Goal: Navigation & Orientation: Find specific page/section

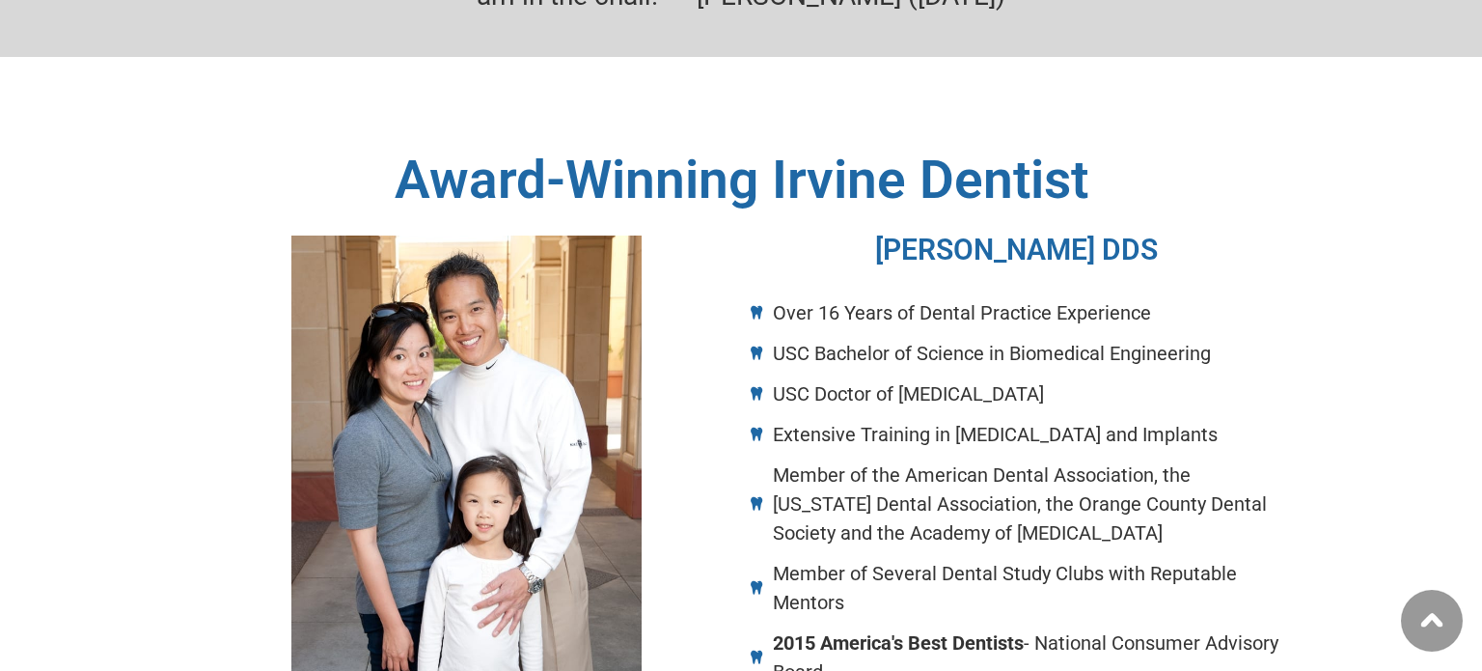
scroll to position [920, 0]
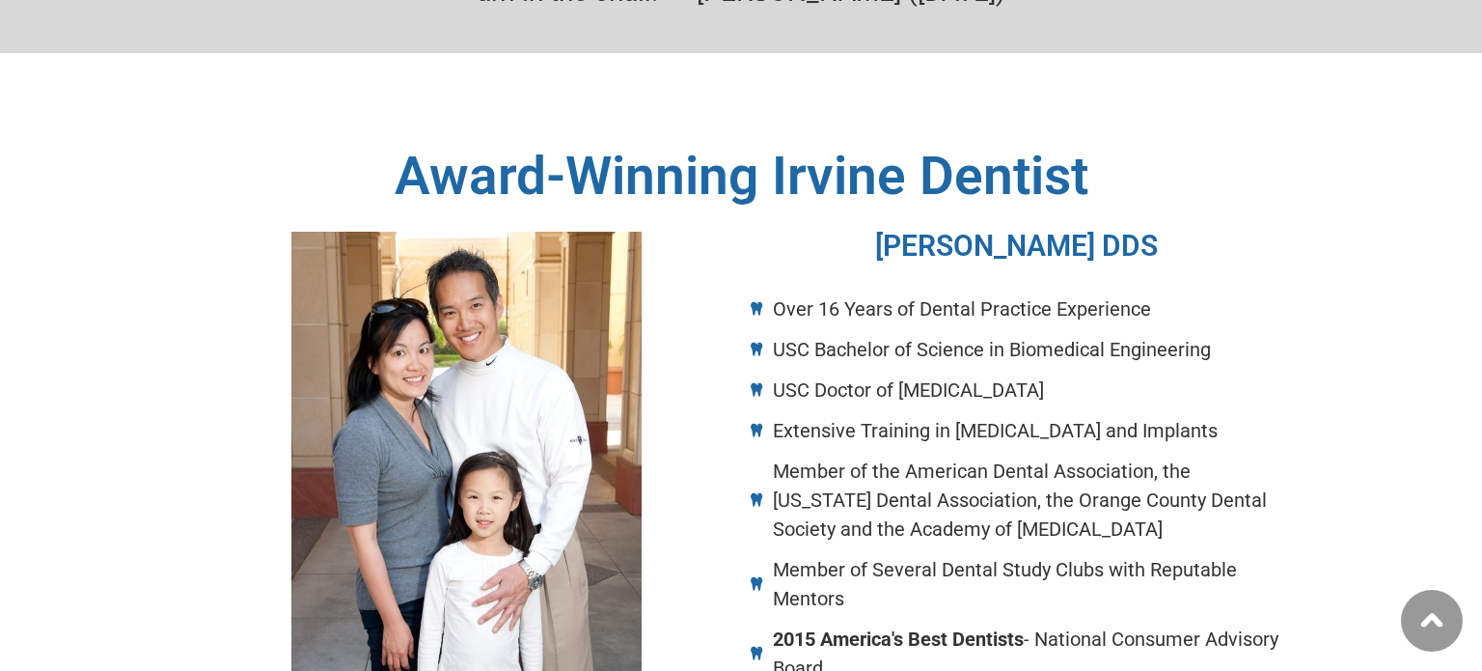
drag, startPoint x: 879, startPoint y: 185, endPoint x: 1200, endPoint y: 191, distance: 321.4
click at [1200, 232] on h3 "[PERSON_NAME] DDS" at bounding box center [1016, 246] width 531 height 29
click at [1200, 232] on div "[PERSON_NAME] DDS" at bounding box center [1016, 261] width 531 height 58
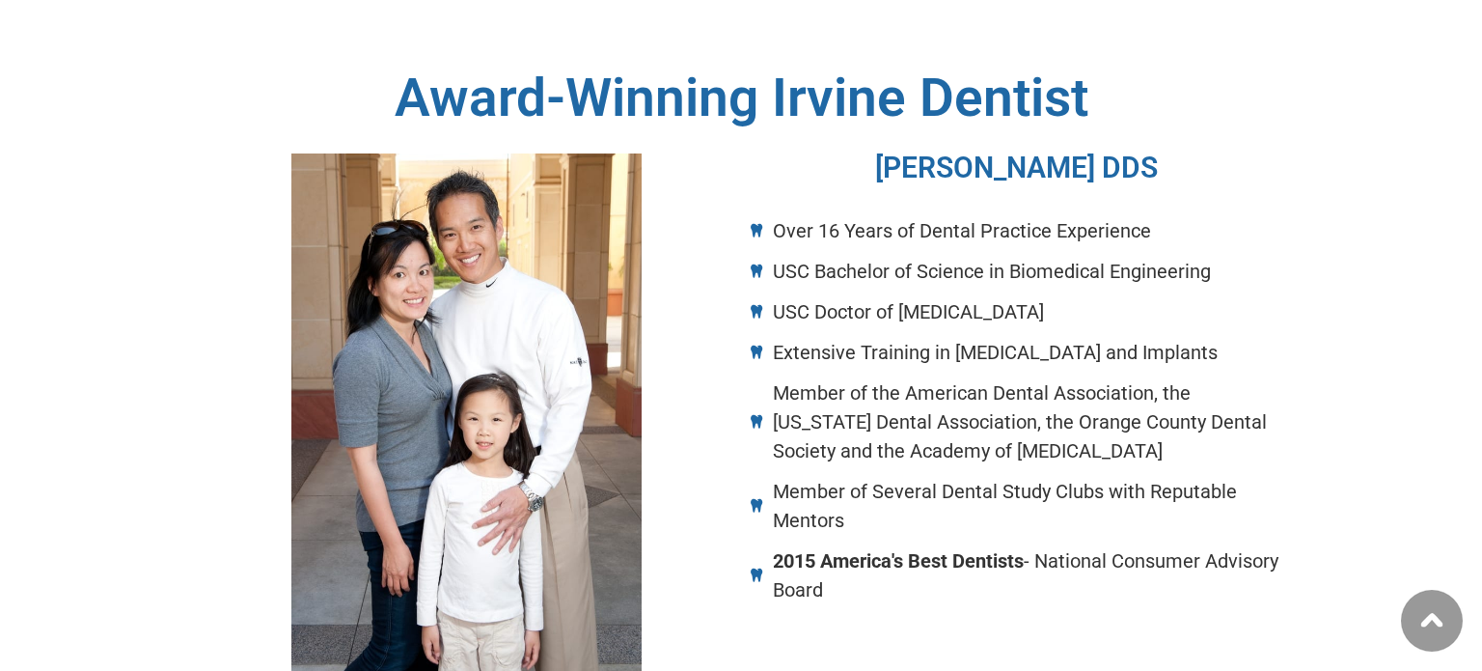
scroll to position [973, 0]
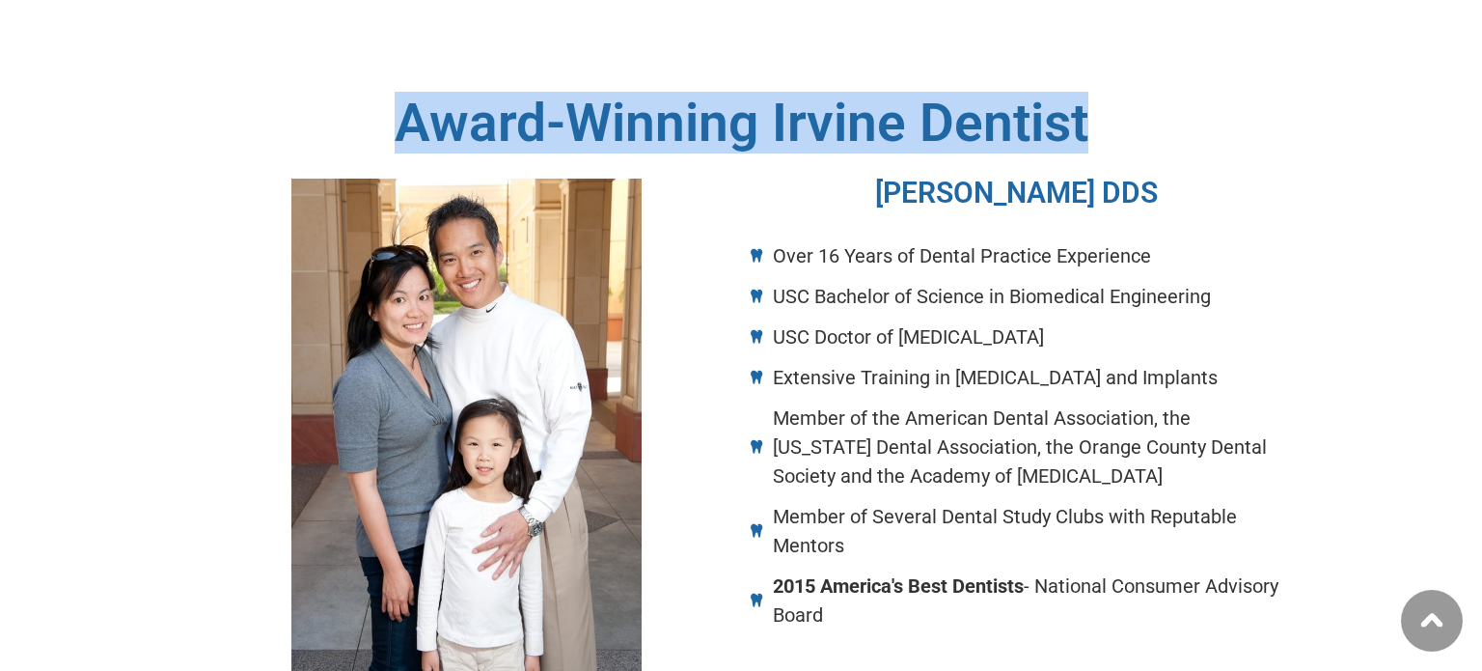
drag, startPoint x: 396, startPoint y: 53, endPoint x: 1114, endPoint y: 44, distance: 718.9
click at [1114, 96] on h2 "Award-Winning Irvine Dentist" at bounding box center [741, 122] width 1100 height 53
copy h2 "Award-Winning Irvine Dentist"
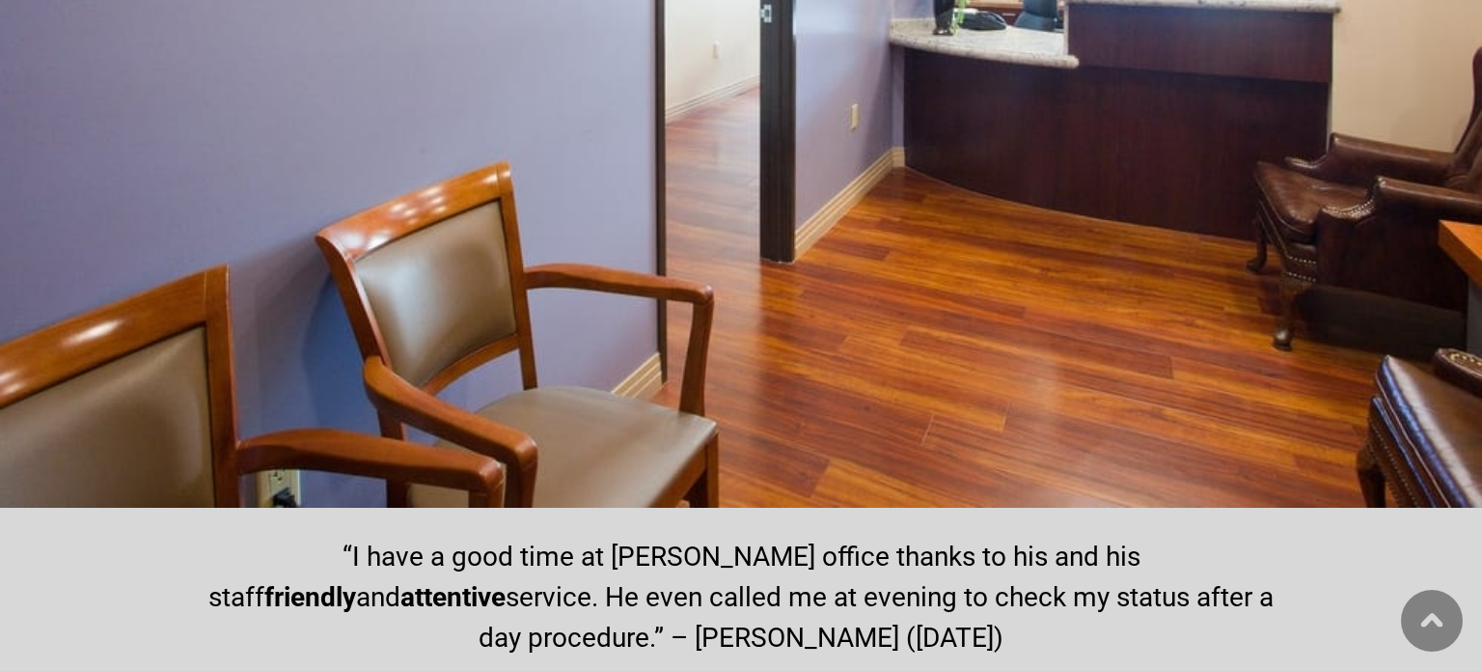
scroll to position [14084, 0]
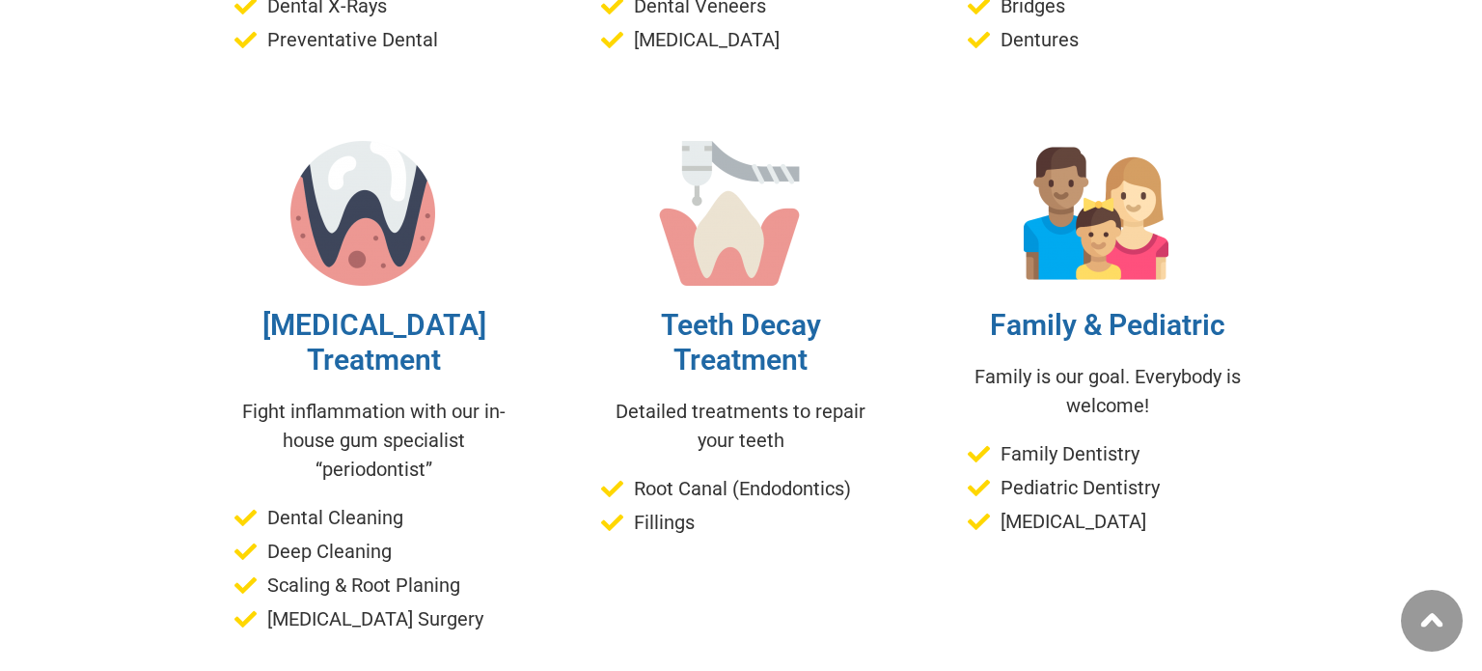
scroll to position [6483, 0]
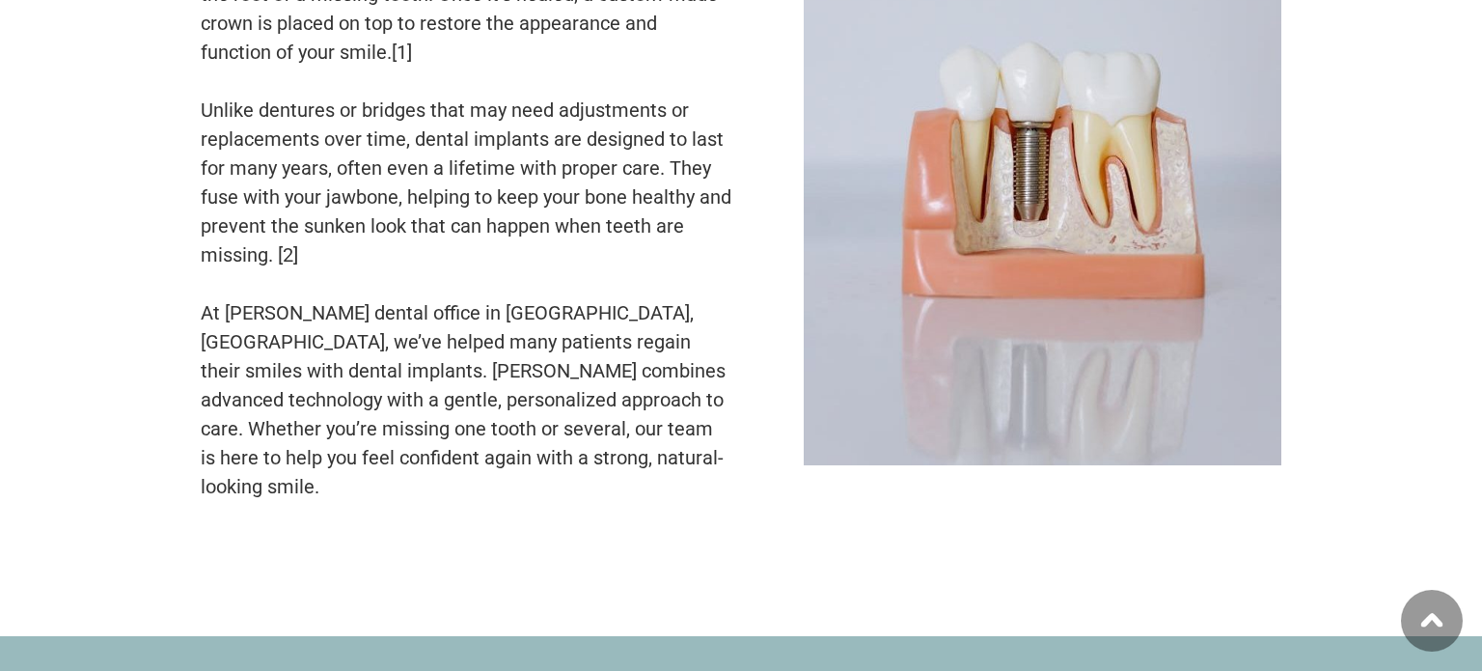
scroll to position [7476, 0]
